Goal: Use online tool/utility: Utilize a website feature to perform a specific function

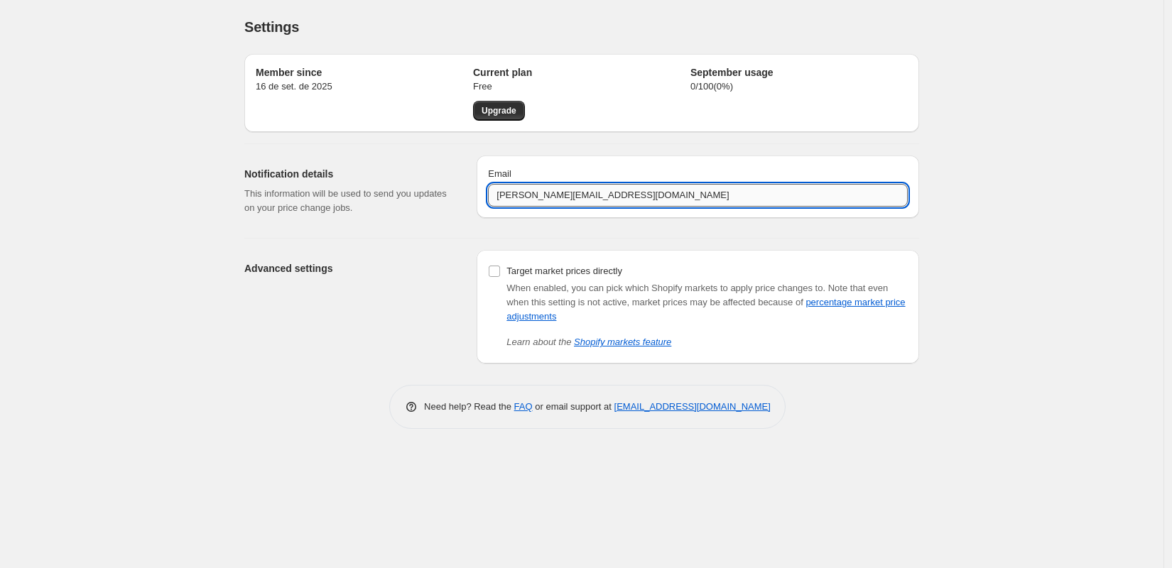
click at [509, 191] on input "[PERSON_NAME][EMAIL_ADDRESS][DOMAIN_NAME]" at bounding box center [698, 195] width 420 height 23
type input "[PERSON_NAME][EMAIL_ADDRESS][DOMAIN_NAME]"
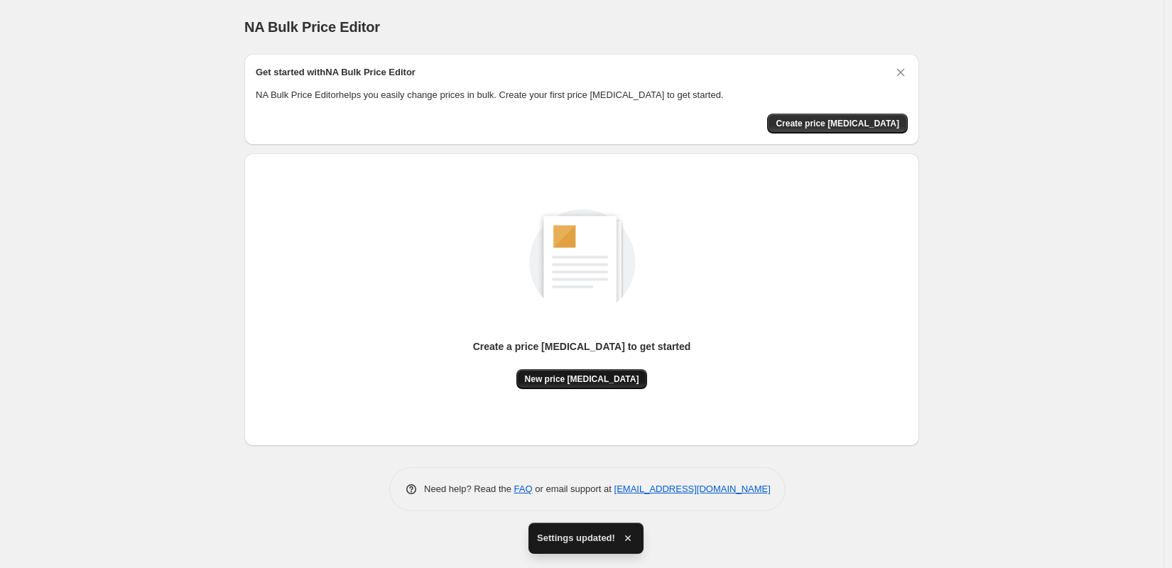
click at [578, 381] on span "New price [MEDICAL_DATA]" at bounding box center [582, 379] width 114 height 11
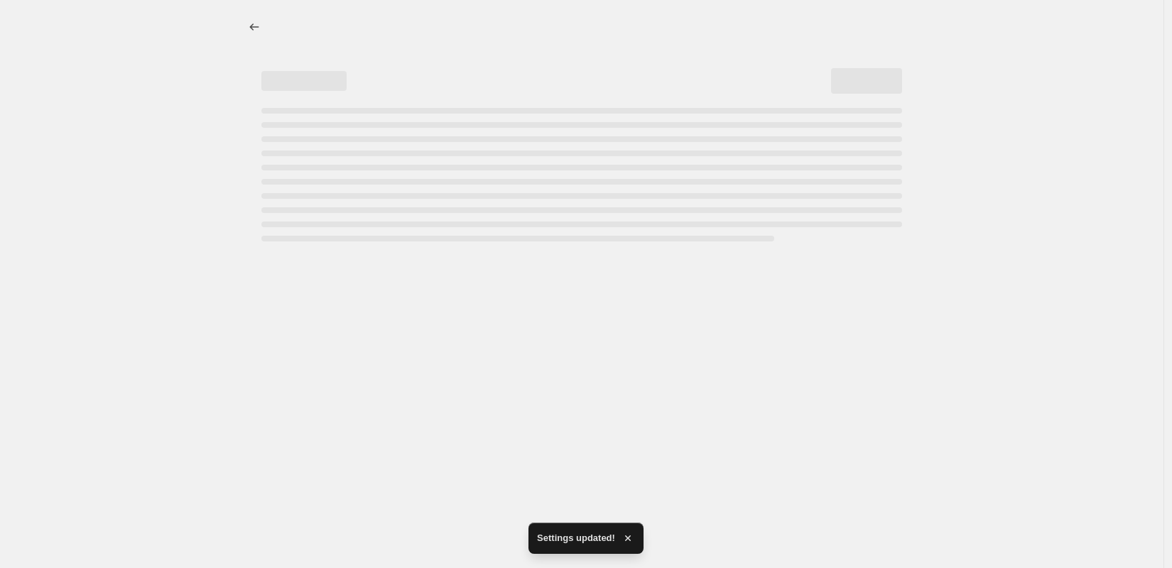
select select "percentage"
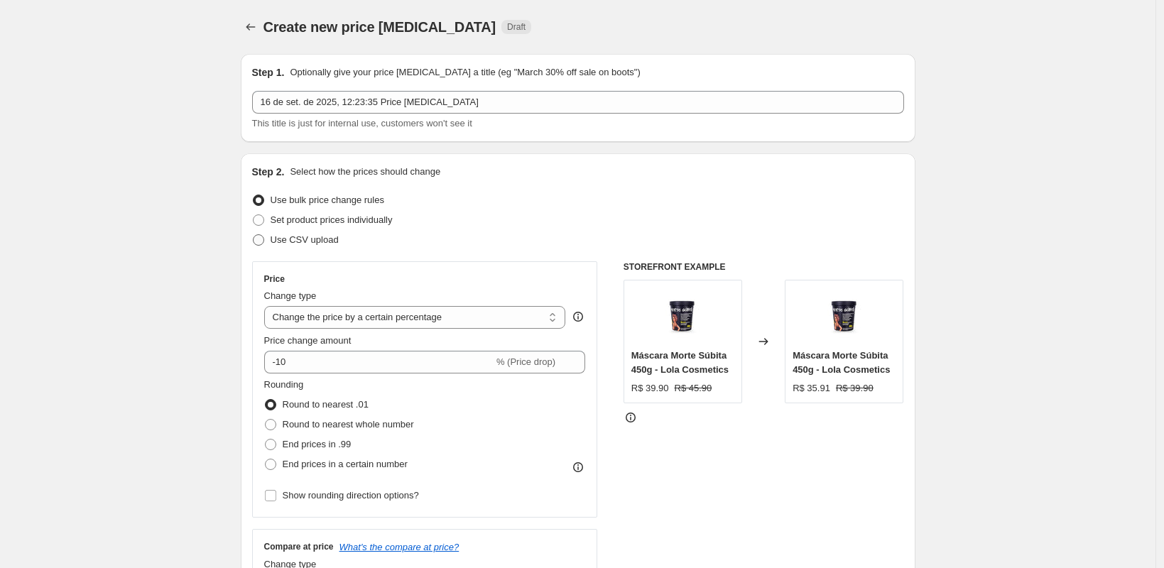
click at [315, 237] on span "Use CSV upload" at bounding box center [305, 239] width 68 height 11
click at [254, 235] on input "Use CSV upload" at bounding box center [253, 234] width 1 height 1
radio input "true"
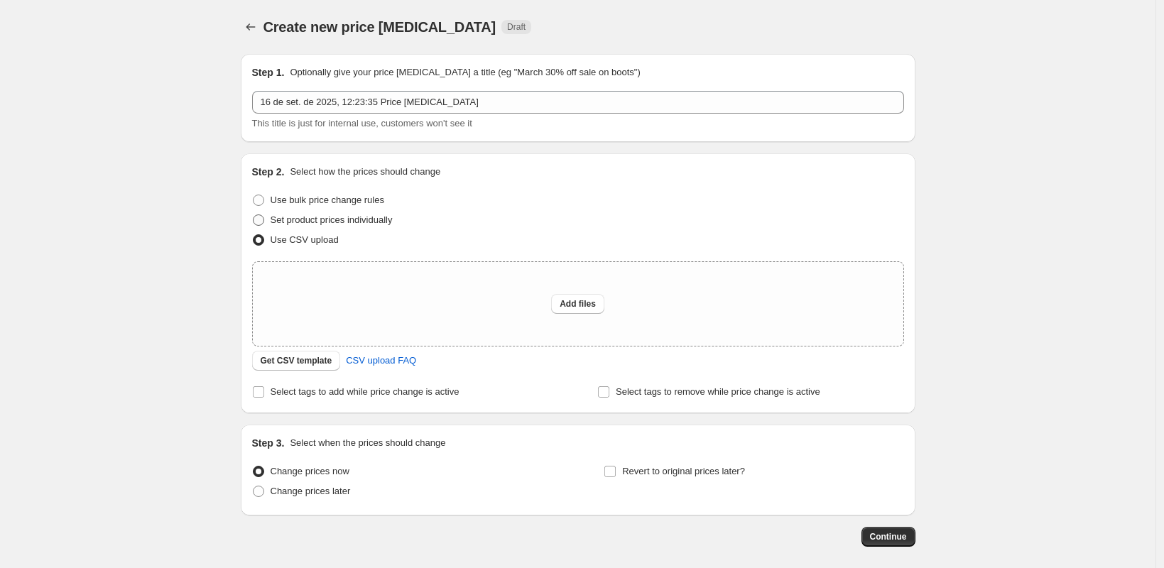
click at [324, 220] on span "Set product prices individually" at bounding box center [332, 219] width 122 height 11
click at [254, 215] on input "Set product prices individually" at bounding box center [253, 214] width 1 height 1
radio input "true"
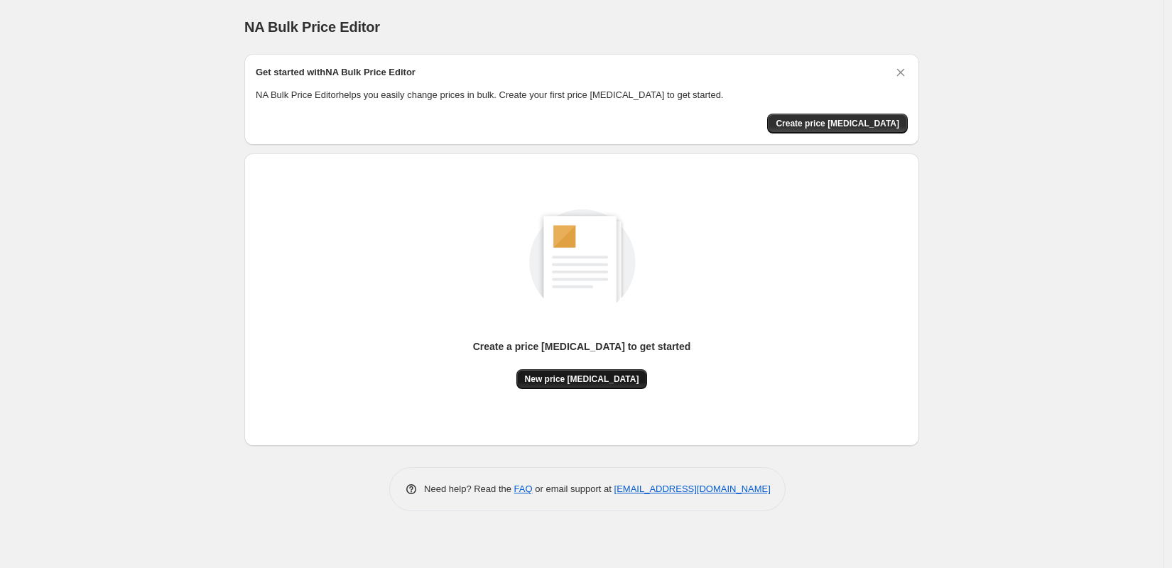
click at [583, 383] on span "New price [MEDICAL_DATA]" at bounding box center [582, 379] width 114 height 11
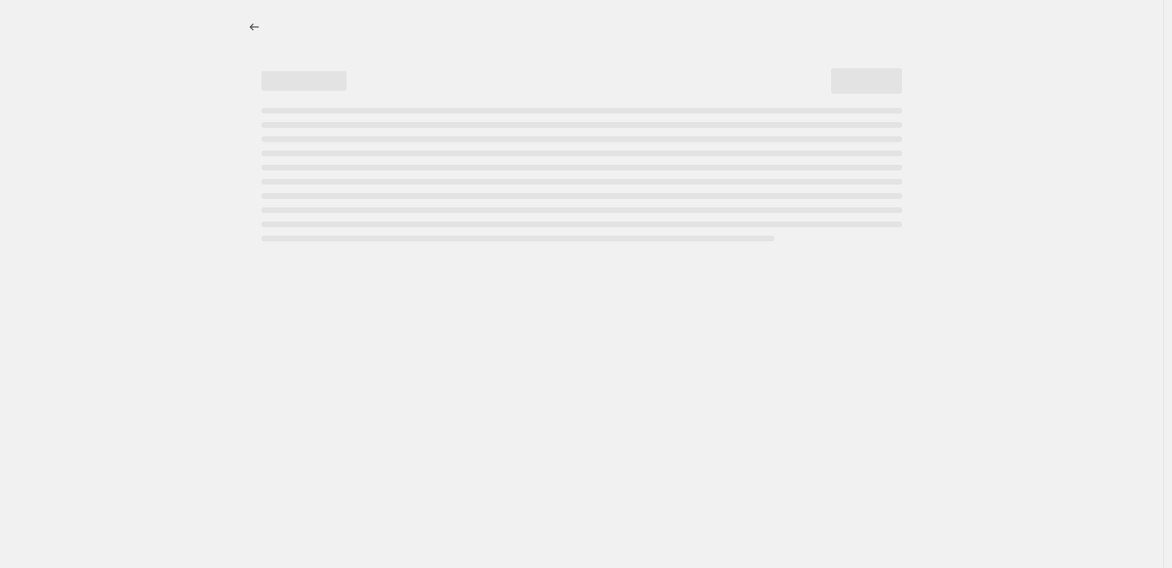
select select "percentage"
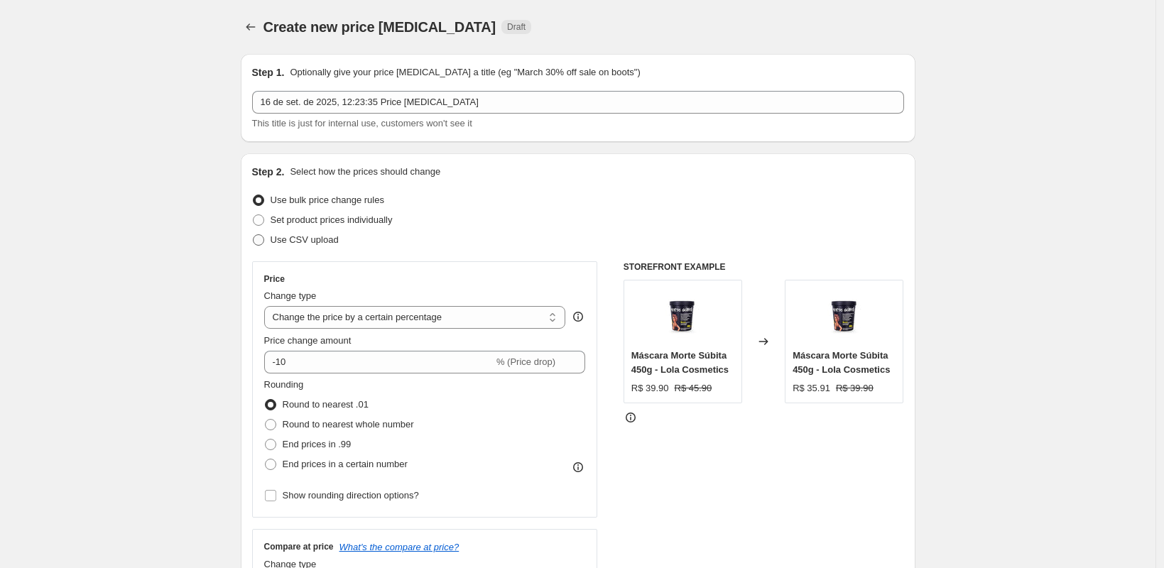
click at [322, 240] on span "Use CSV upload" at bounding box center [305, 239] width 68 height 11
click at [254, 235] on input "Use CSV upload" at bounding box center [253, 234] width 1 height 1
radio input "true"
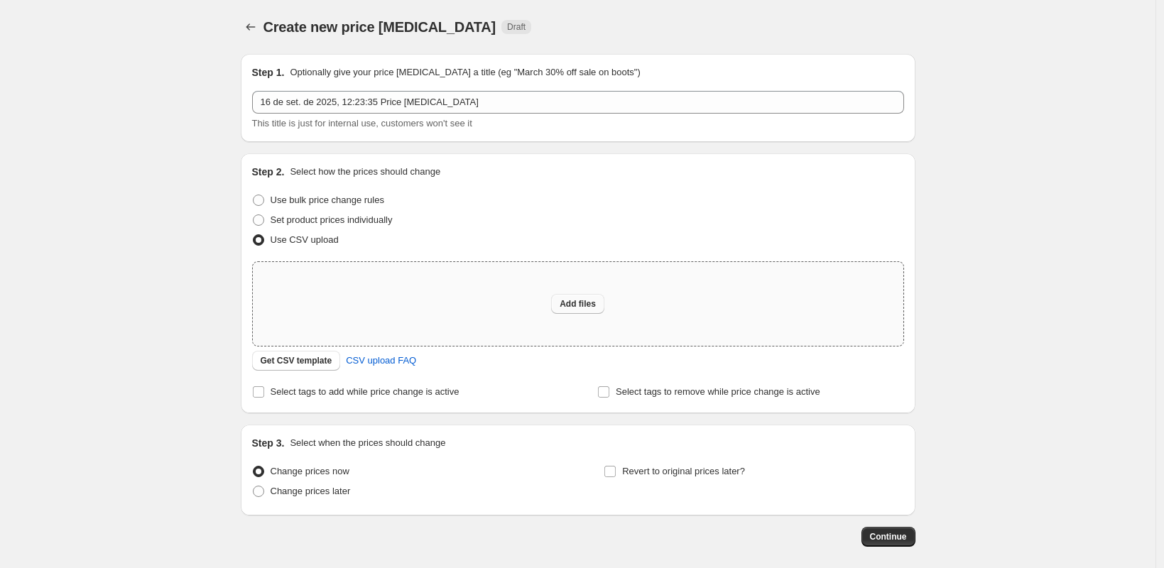
click at [560, 300] on button "Add files" at bounding box center [577, 304] width 53 height 20
type input "C:\fakepath\Produtos com _preço_ e _comparação de preços_ iguais - Página1…"
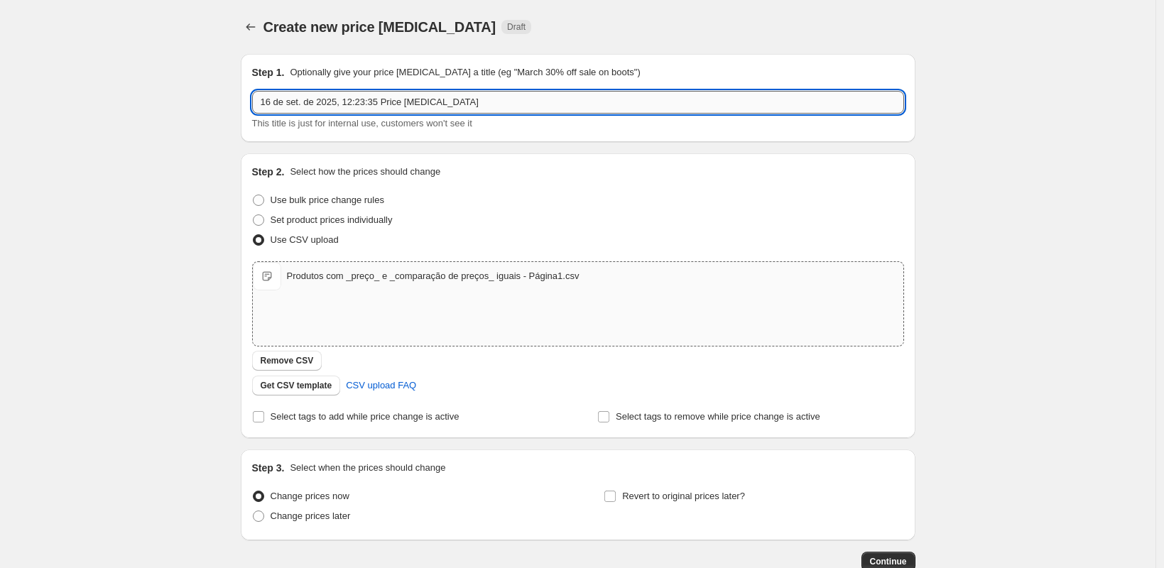
click at [346, 104] on input "16 de set. de 2025, 12:23:35 Price [MEDICAL_DATA]" at bounding box center [578, 102] width 652 height 23
click at [369, 107] on input "Atualização de" at bounding box center [578, 102] width 652 height 23
paste input "Produtos com "preço" e "comparação de preços" iguais"
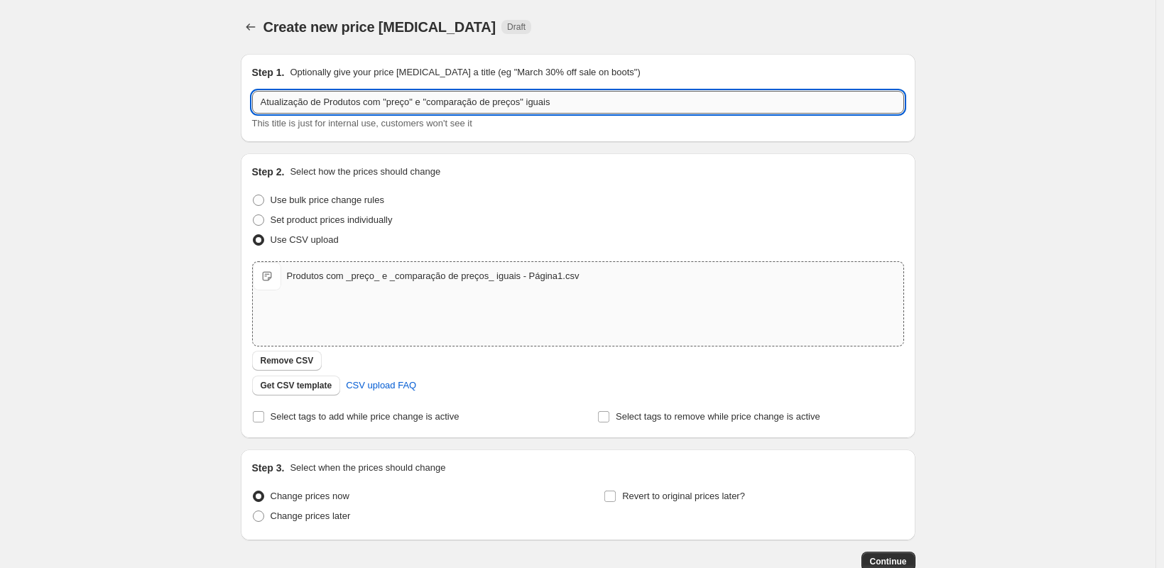
click at [336, 104] on input "Atualização de Produtos com "preço" e "comparação de preços" iguais" at bounding box center [578, 102] width 652 height 23
click at [606, 106] on input "Atualização de produtos com "preço" e "comparação de preços" iguais" at bounding box center [578, 102] width 652 height 23
type input "Atualização de produtos com "preço" e "comparação de preços" iguais (Thiago)"
click at [995, 153] on div "Create new price [MEDICAL_DATA]. This page is ready Create new price [MEDICAL_D…" at bounding box center [577, 329] width 1155 height 658
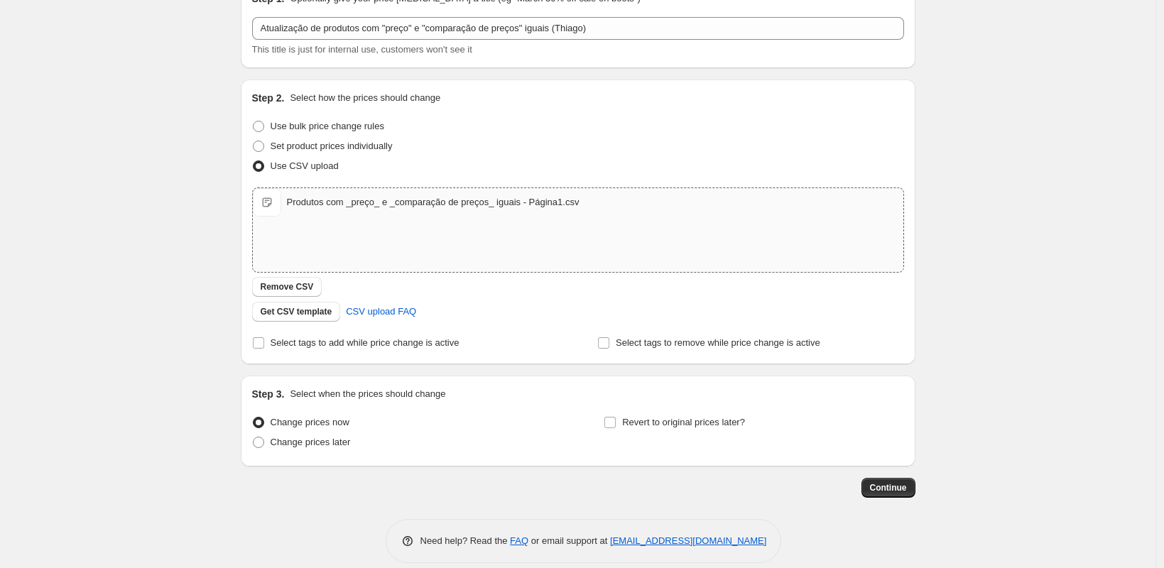
scroll to position [87, 0]
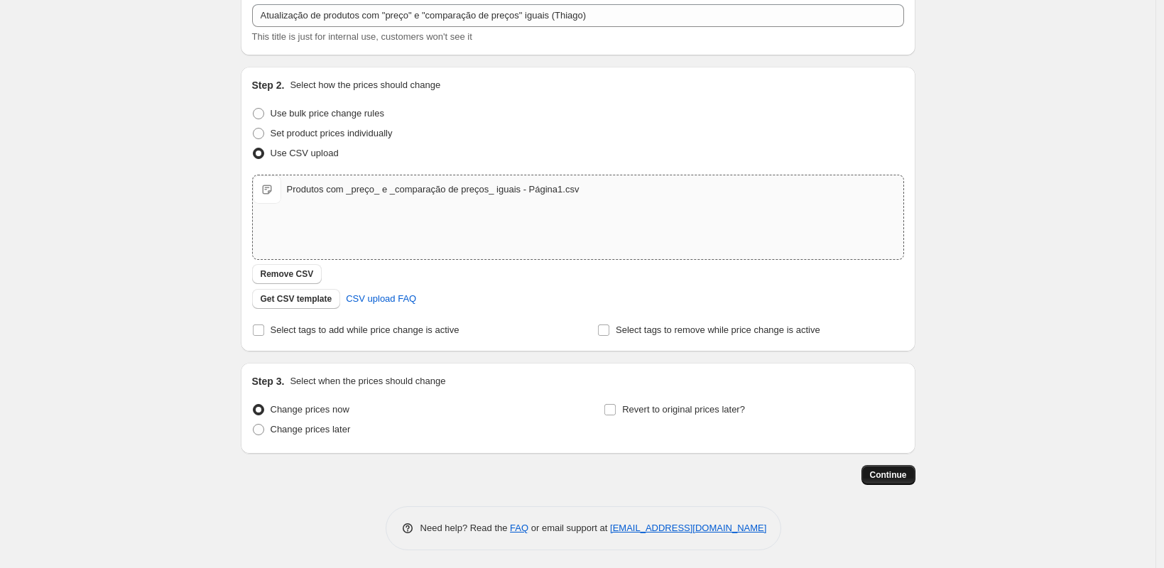
click at [889, 473] on span "Continue" at bounding box center [888, 474] width 37 height 11
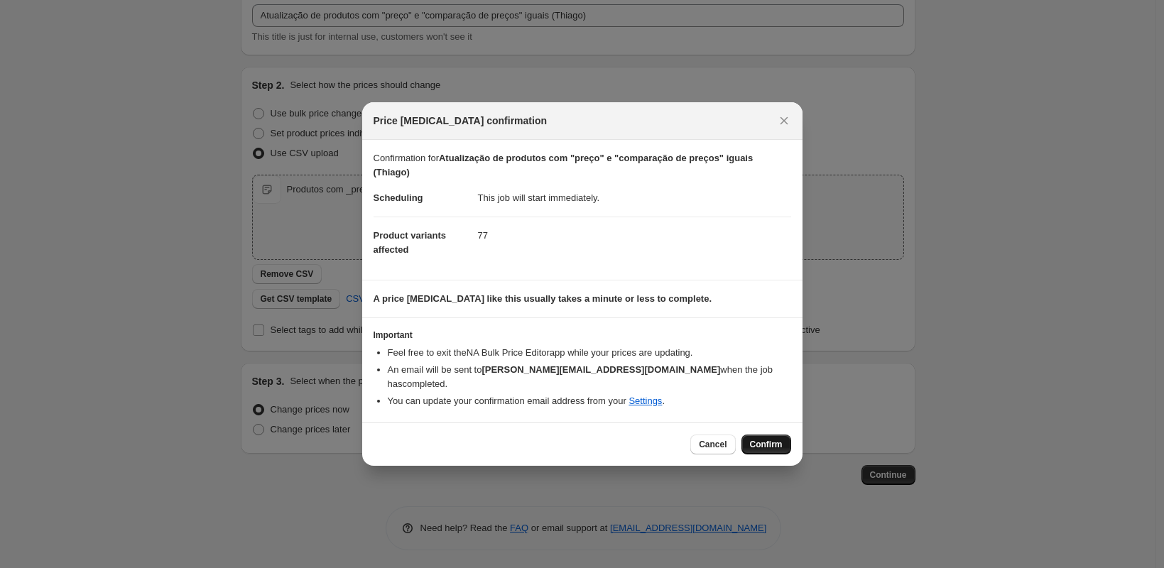
click at [767, 439] on span "Confirm" at bounding box center [766, 444] width 33 height 11
